Goal: Transaction & Acquisition: Purchase product/service

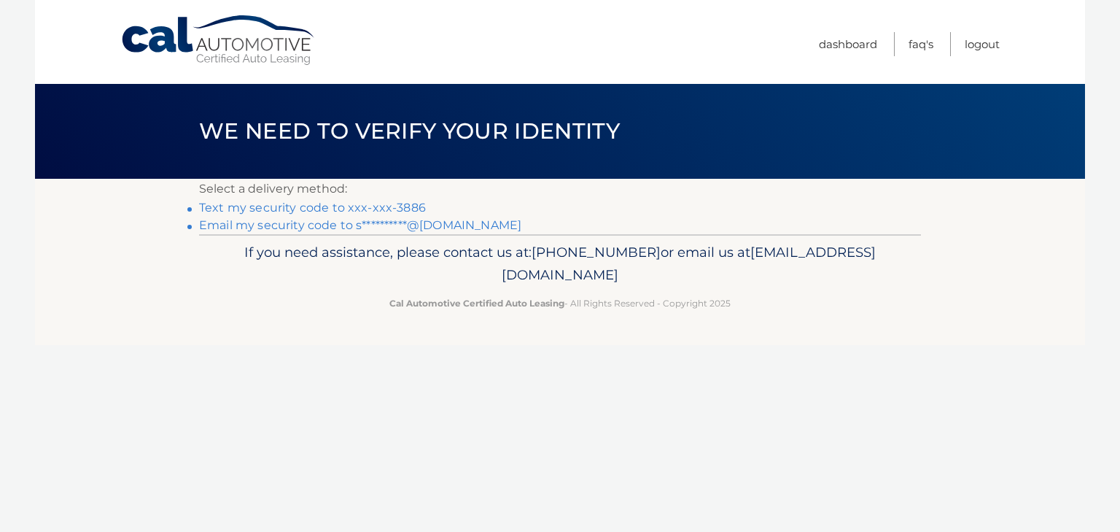
click at [400, 204] on link "Text my security code to xxx-xxx-3886" at bounding box center [312, 208] width 227 height 14
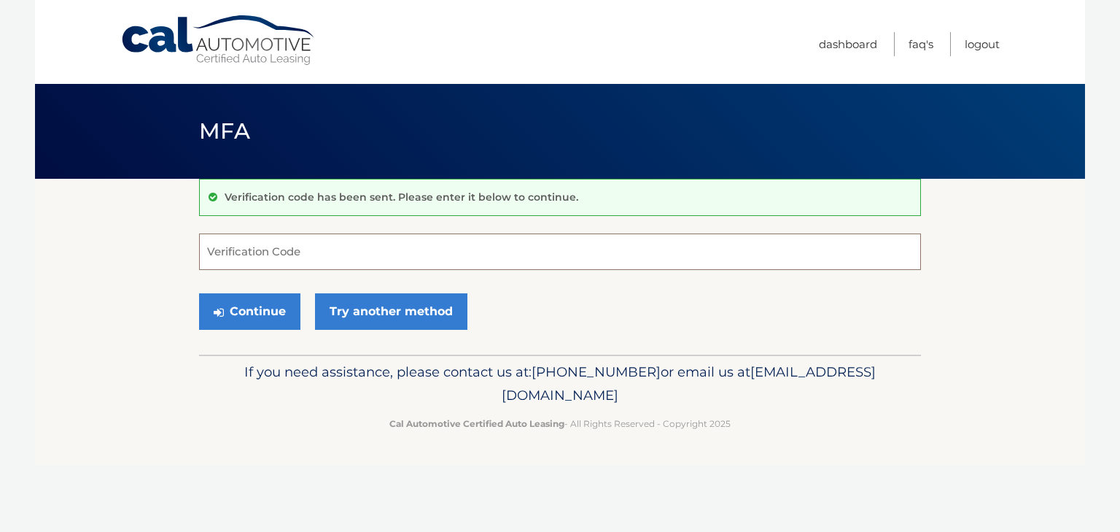
click at [694, 257] on input "Verification Code" at bounding box center [560, 251] width 722 height 36
type input "366270"
click at [199, 293] on button "Continue" at bounding box center [249, 311] width 101 height 36
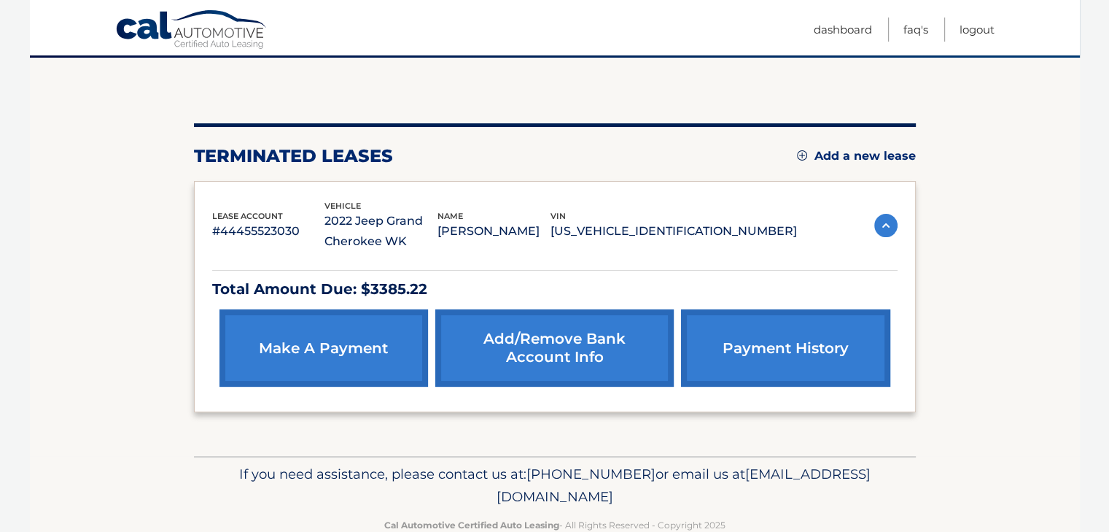
scroll to position [125, 0]
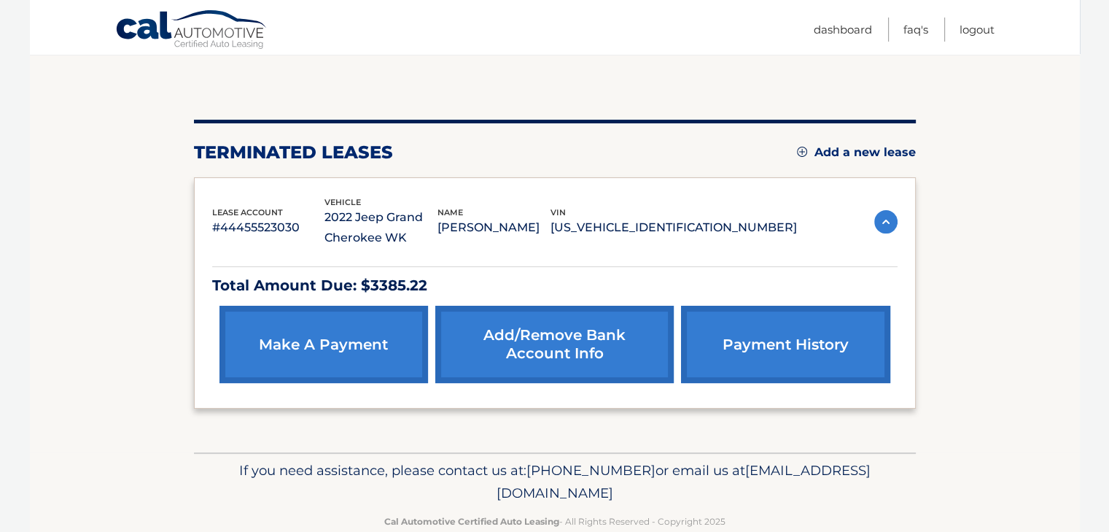
click at [837, 149] on link "Add a new lease" at bounding box center [856, 152] width 119 height 15
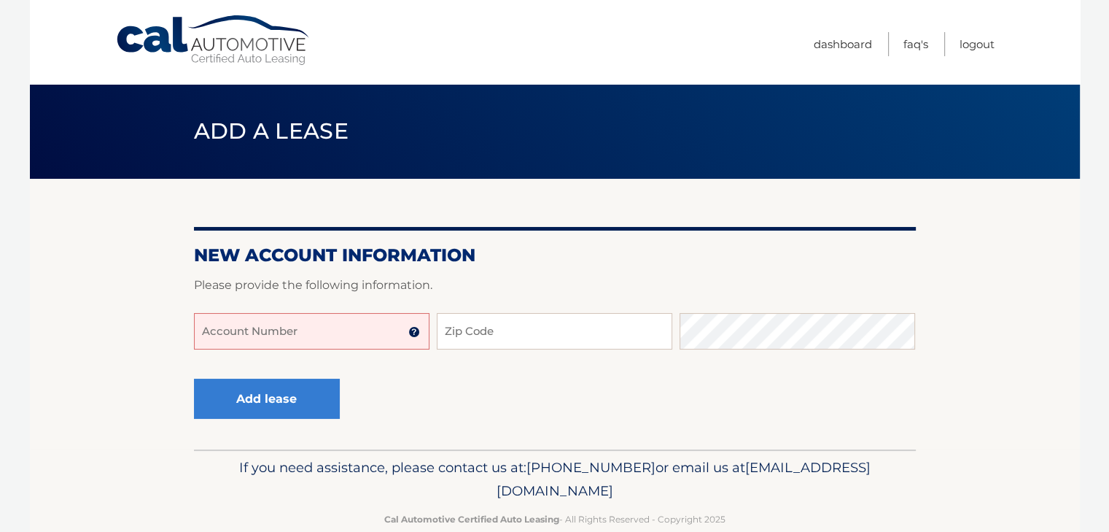
click at [289, 319] on input "Account Number" at bounding box center [312, 331] width 236 height 36
type input "44455523030"
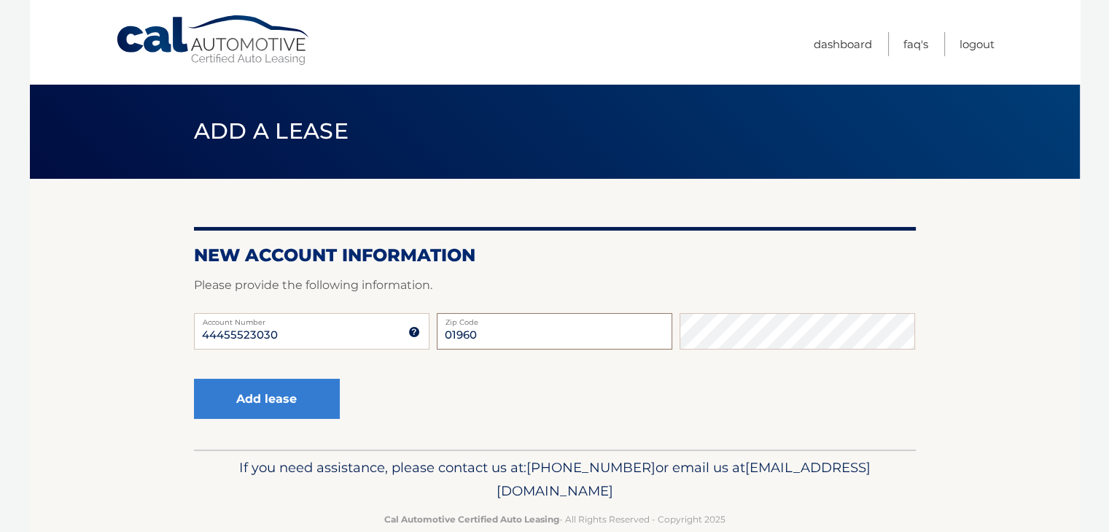
type input "01960"
click at [194, 379] on button "Add lease" at bounding box center [267, 399] width 146 height 40
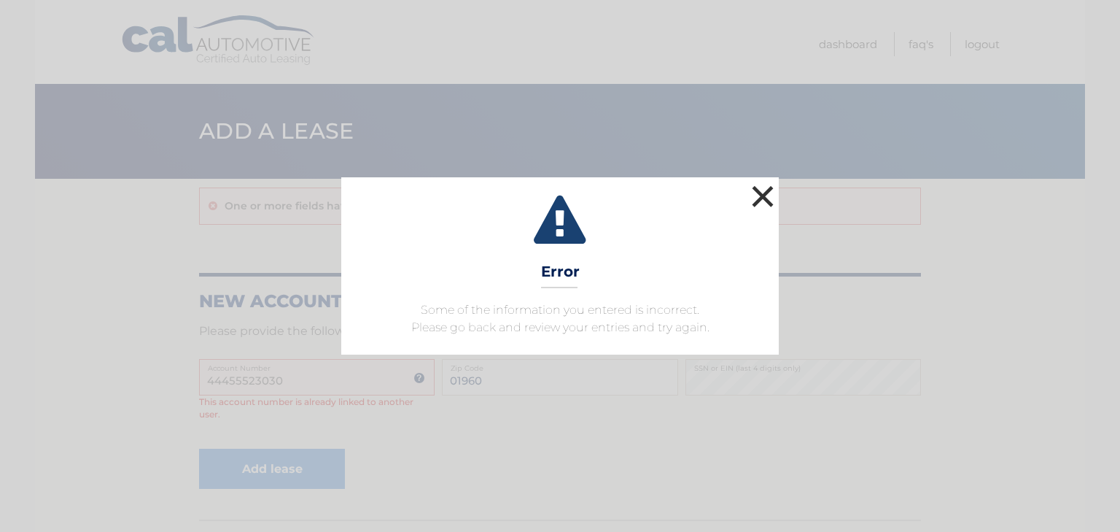
click at [761, 204] on button "×" at bounding box center [762, 196] width 29 height 29
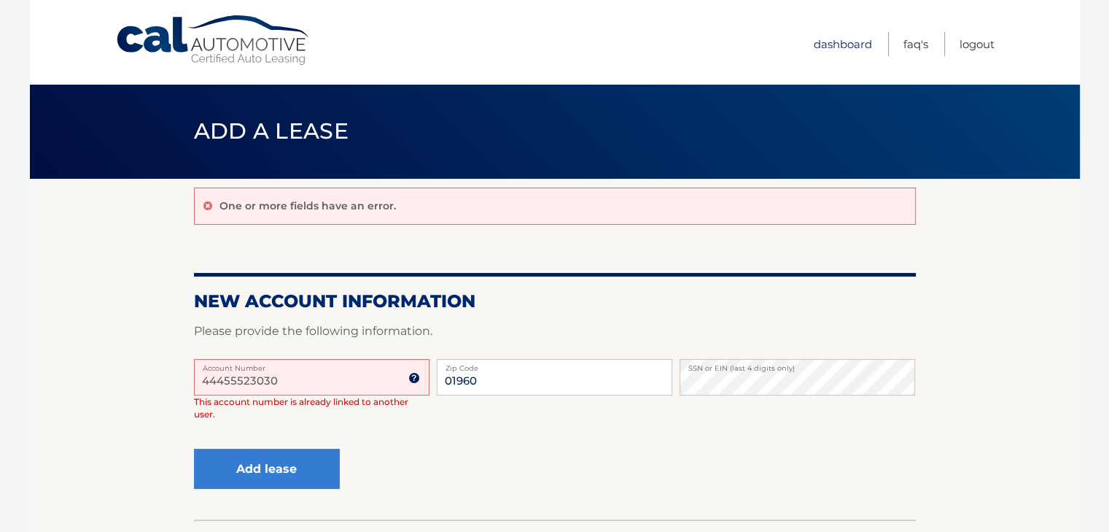
click at [849, 47] on link "Dashboard" at bounding box center [843, 44] width 58 height 24
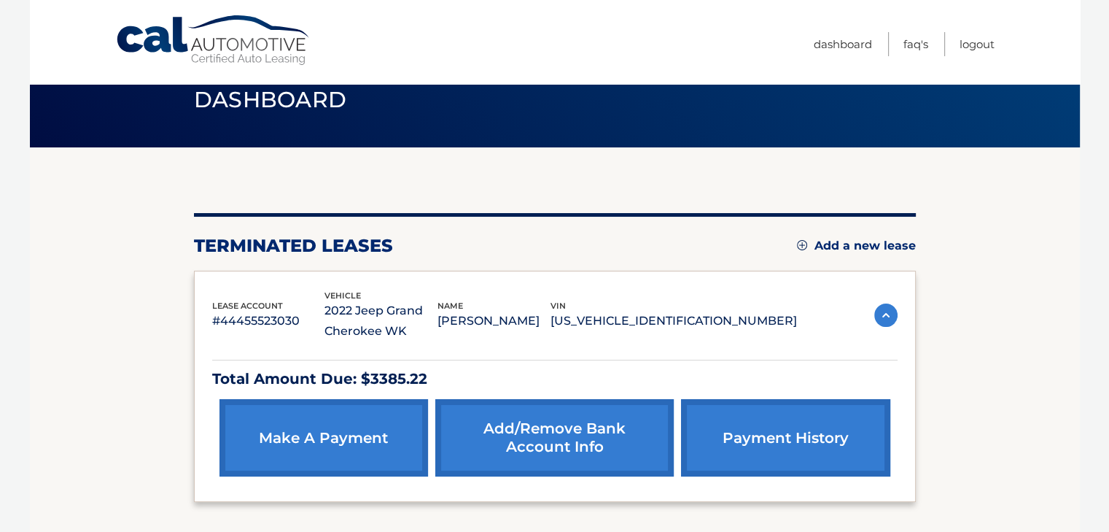
scroll to position [32, 0]
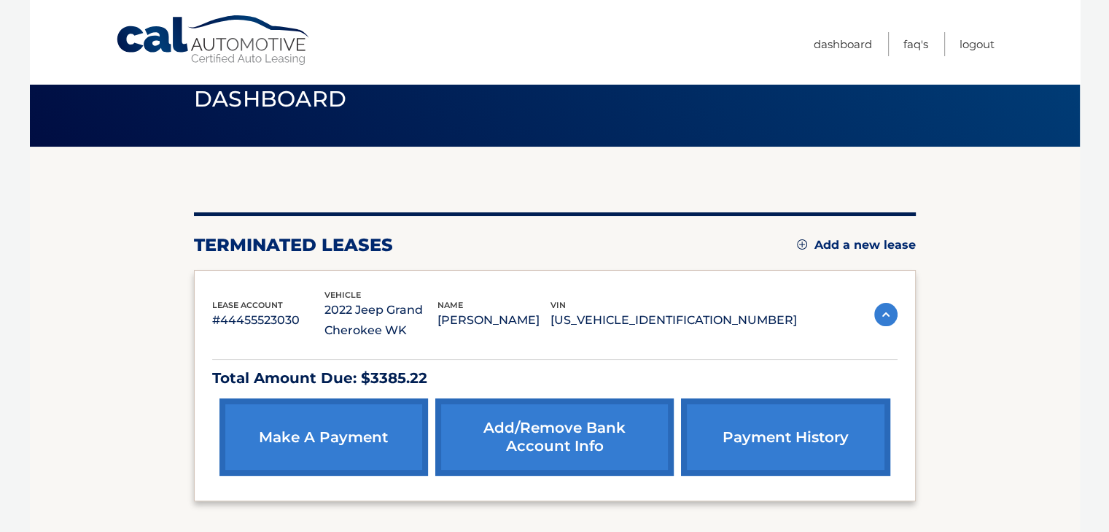
click at [352, 430] on link "make a payment" at bounding box center [324, 436] width 209 height 77
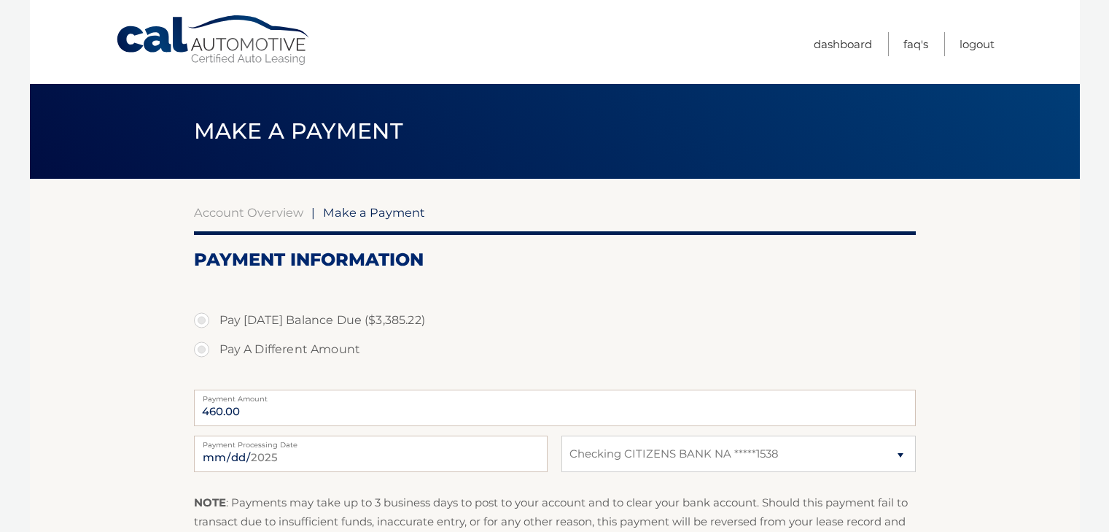
select select "N2Q0M2QyNTAtZTQ4MC00ZmU4LTlmZmEtNDliNjU0YjgxNGFl"
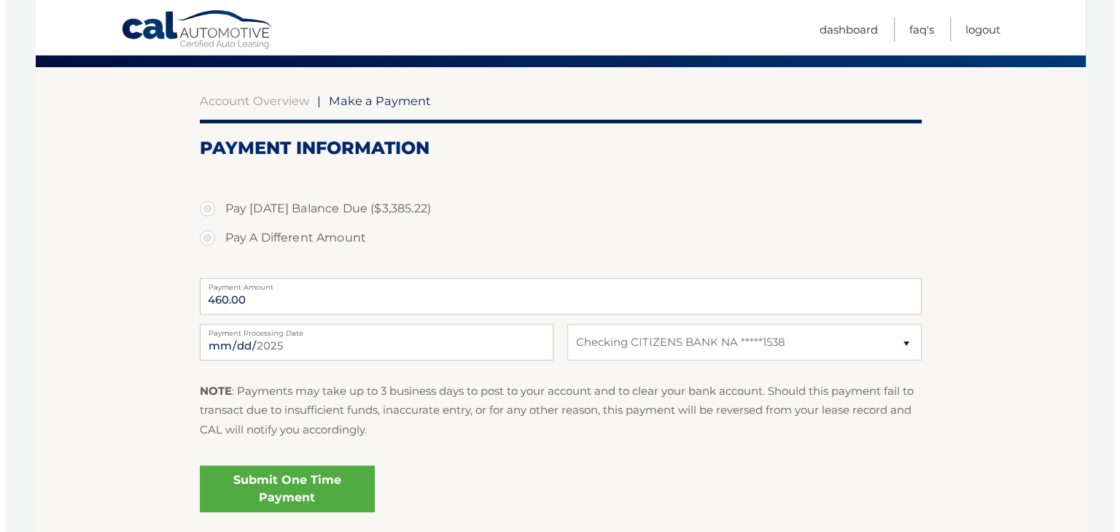
scroll to position [112, 0]
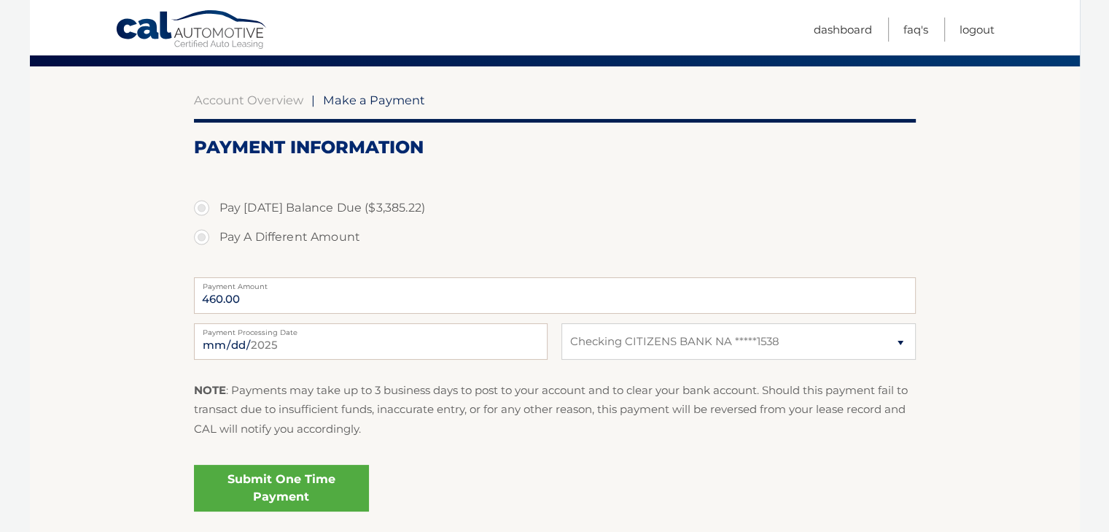
click at [198, 207] on label "Pay Today's Balance Due ($3,385.22)" at bounding box center [555, 207] width 722 height 29
click at [200, 207] on input "Pay Today's Balance Due ($3,385.22)" at bounding box center [207, 204] width 15 height 23
radio input "true"
type input "3385.22"
click at [239, 481] on link "Submit One Time Payment" at bounding box center [281, 488] width 175 height 47
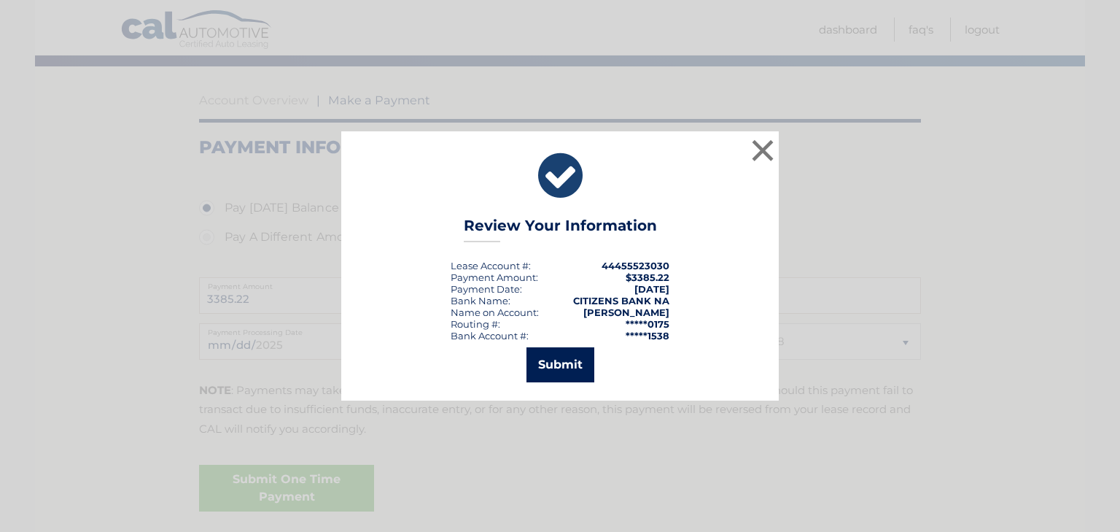
click at [572, 357] on button "Submit" at bounding box center [561, 364] width 68 height 35
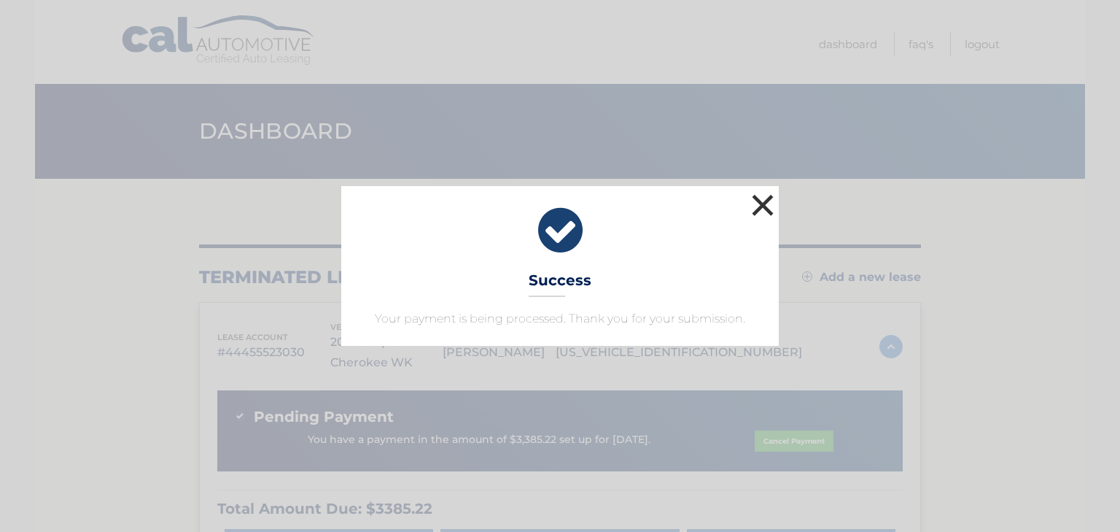
click at [758, 211] on button "×" at bounding box center [762, 204] width 29 height 29
